Goal: Navigation & Orientation: Find specific page/section

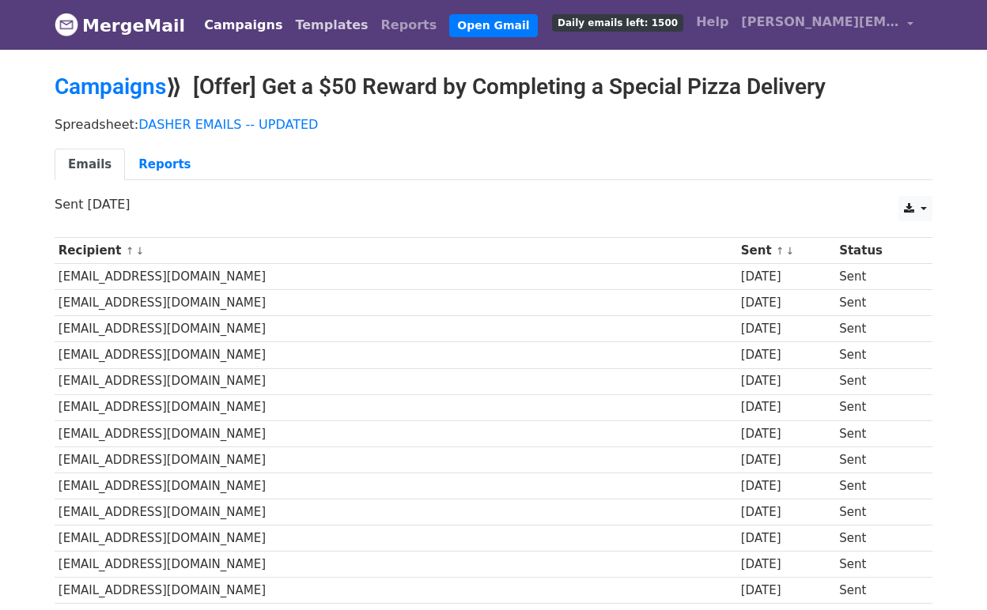
click at [296, 33] on link "Templates" at bounding box center [331, 25] width 85 height 32
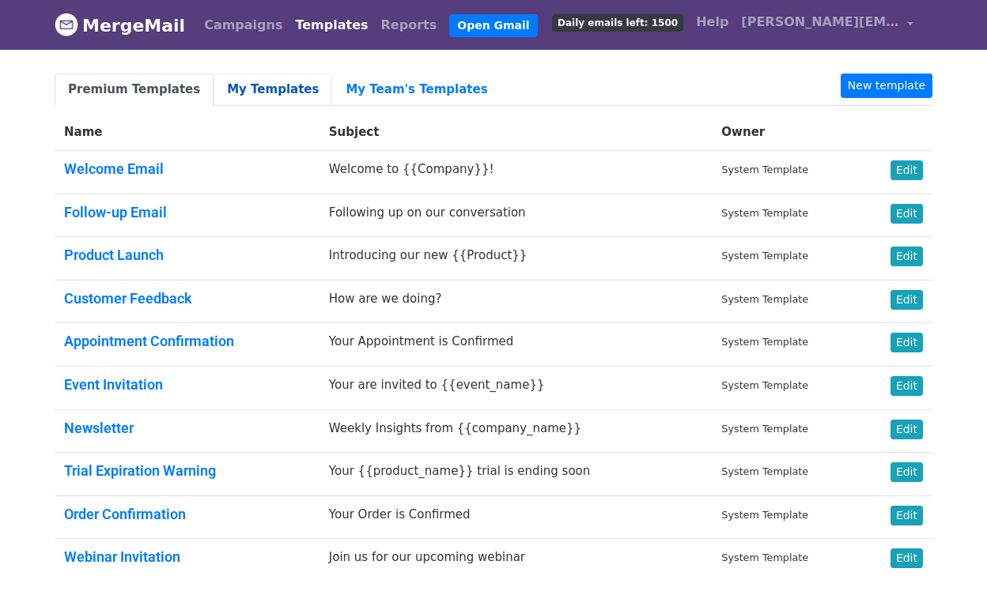
click at [261, 88] on link "My Templates" at bounding box center [273, 90] width 119 height 32
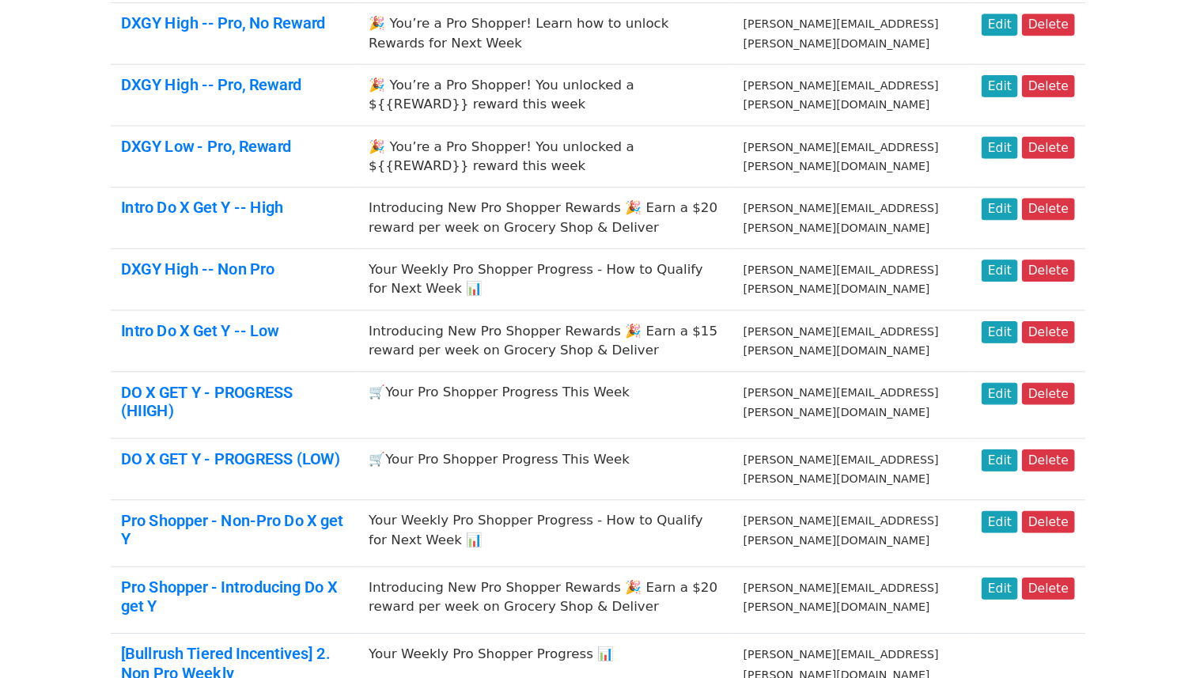
scroll to position [558, 0]
